Goal: Transaction & Acquisition: Obtain resource

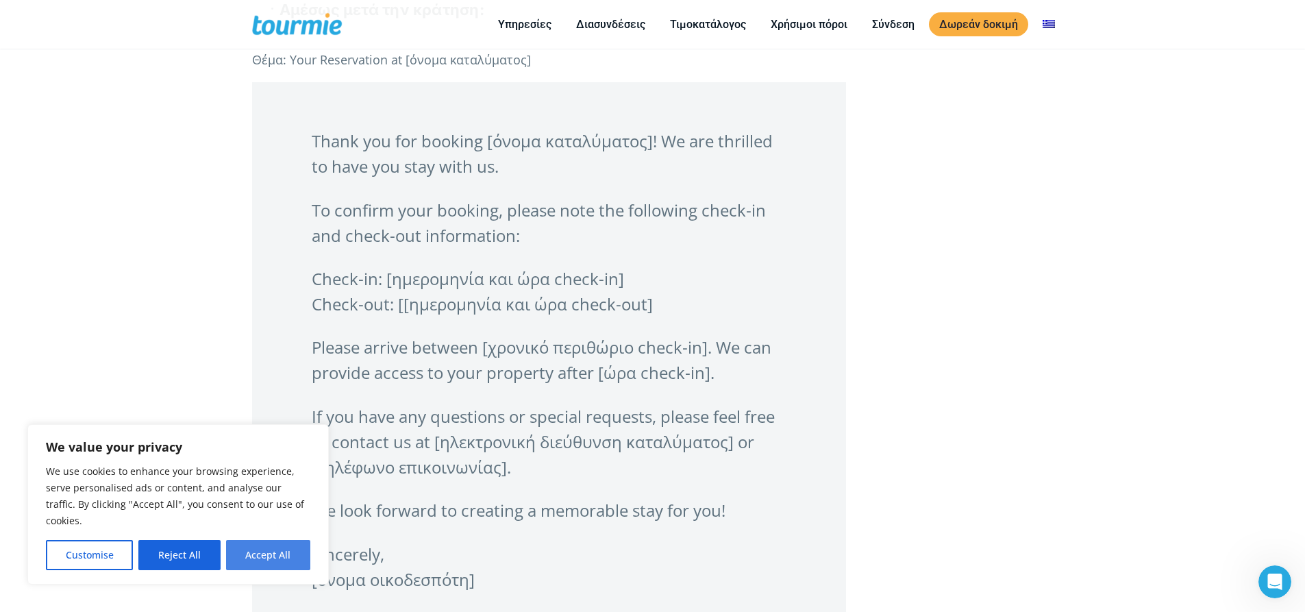
click at [282, 554] on button "Accept All" at bounding box center [268, 555] width 84 height 30
checkbox input "true"
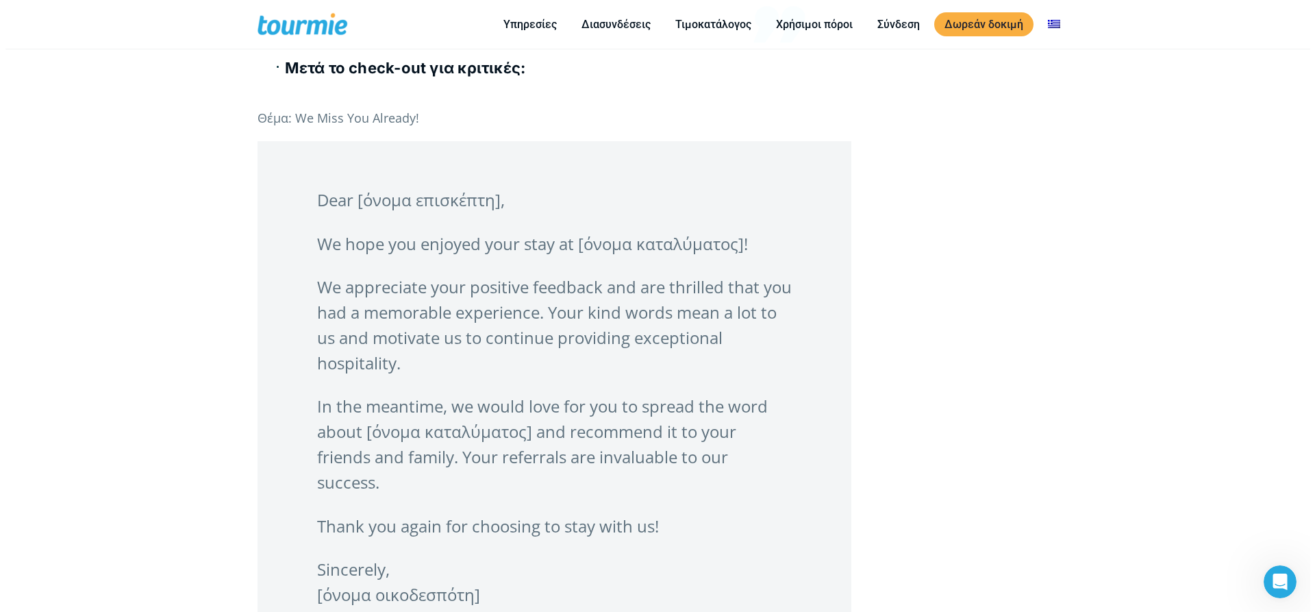
scroll to position [5362, 0]
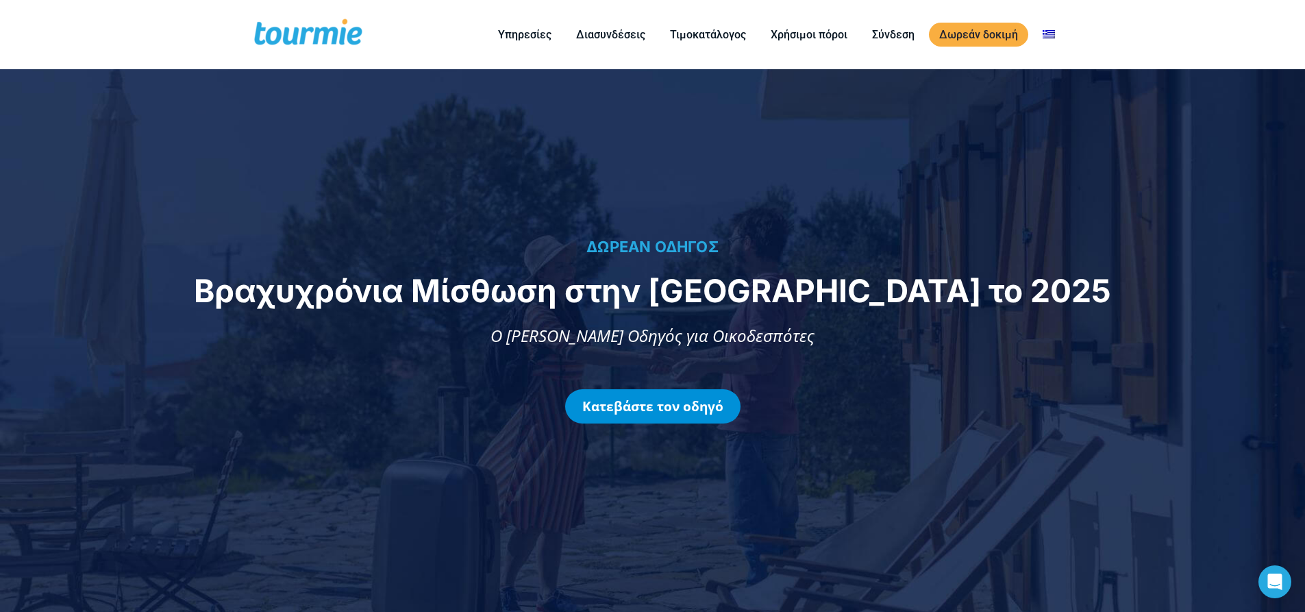
click at [665, 409] on link "Κατεβάστε τον οδηγό" at bounding box center [652, 406] width 175 height 34
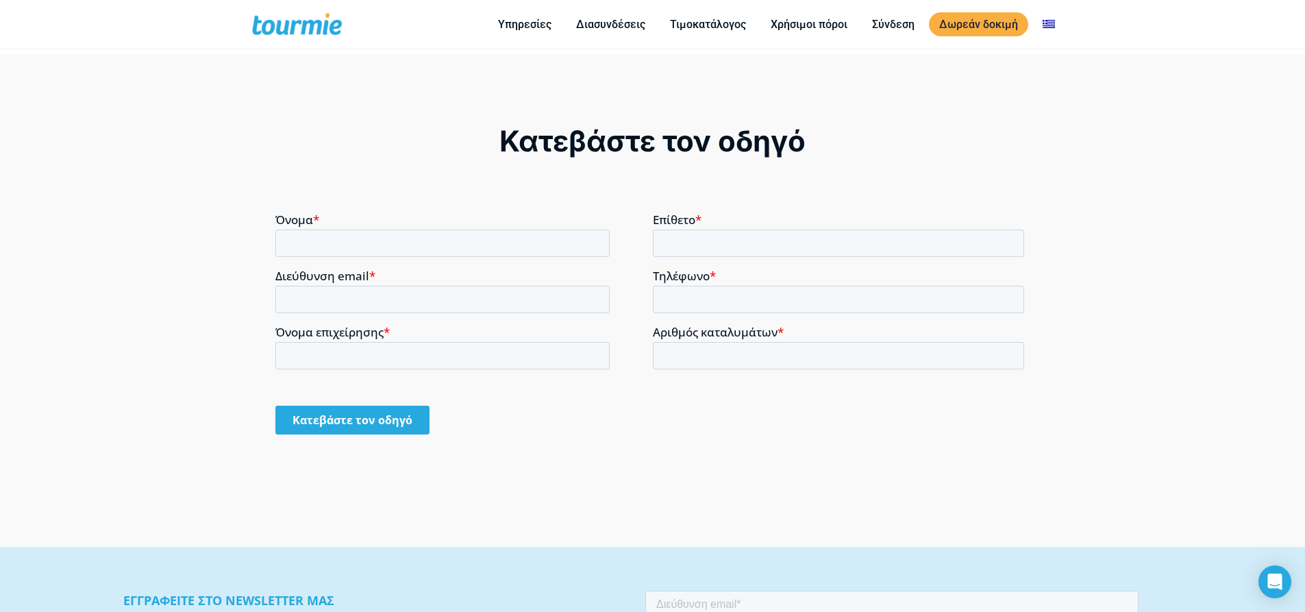
scroll to position [1112, 0]
